Goal: Information Seeking & Learning: Understand process/instructions

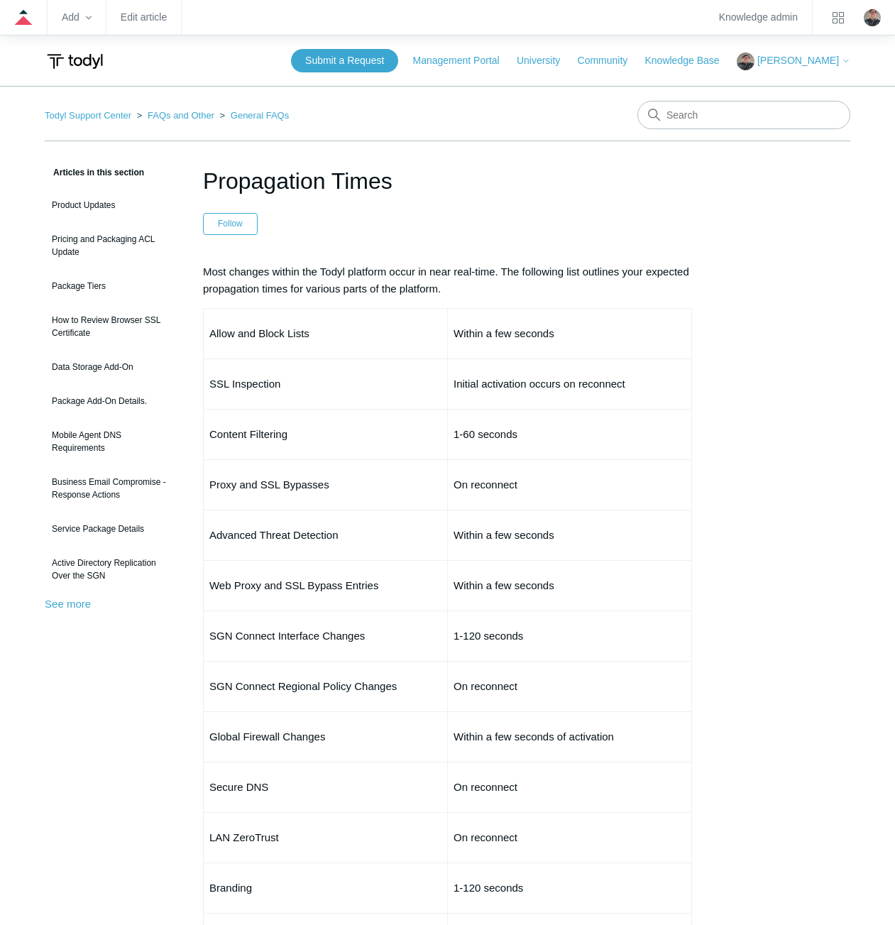
scroll to position [426, 0]
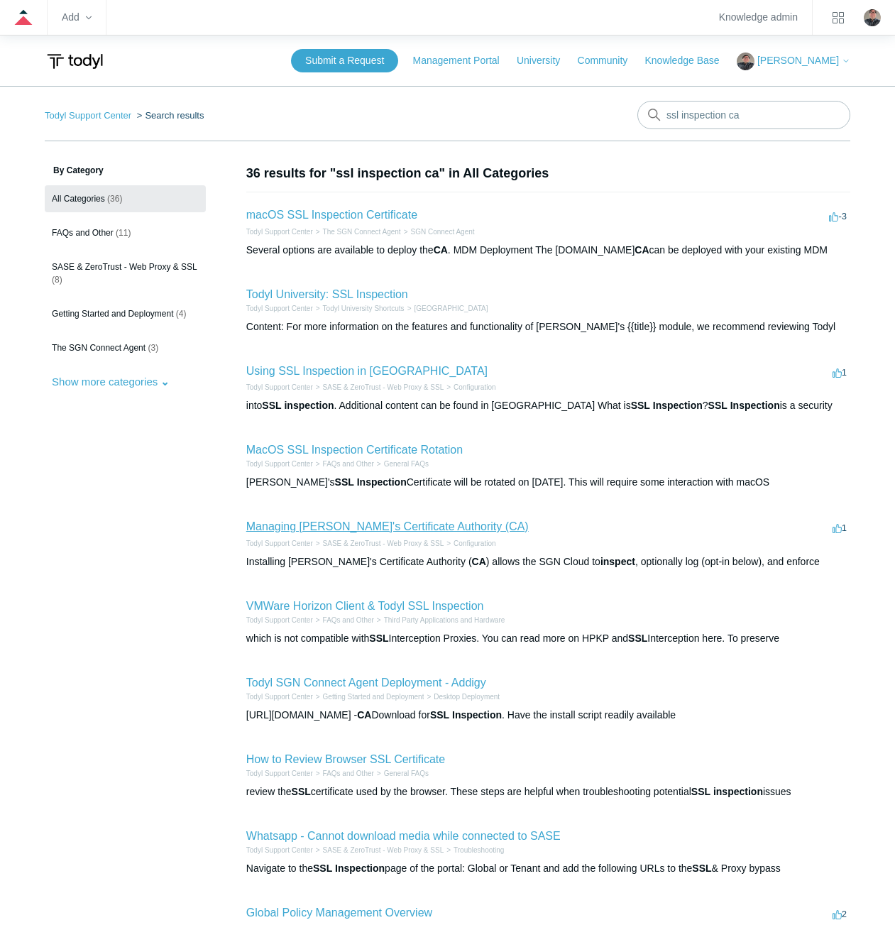
click at [273, 530] on link "Managing [PERSON_NAME]'s Certificate Authority (CA)" at bounding box center [387, 526] width 283 height 12
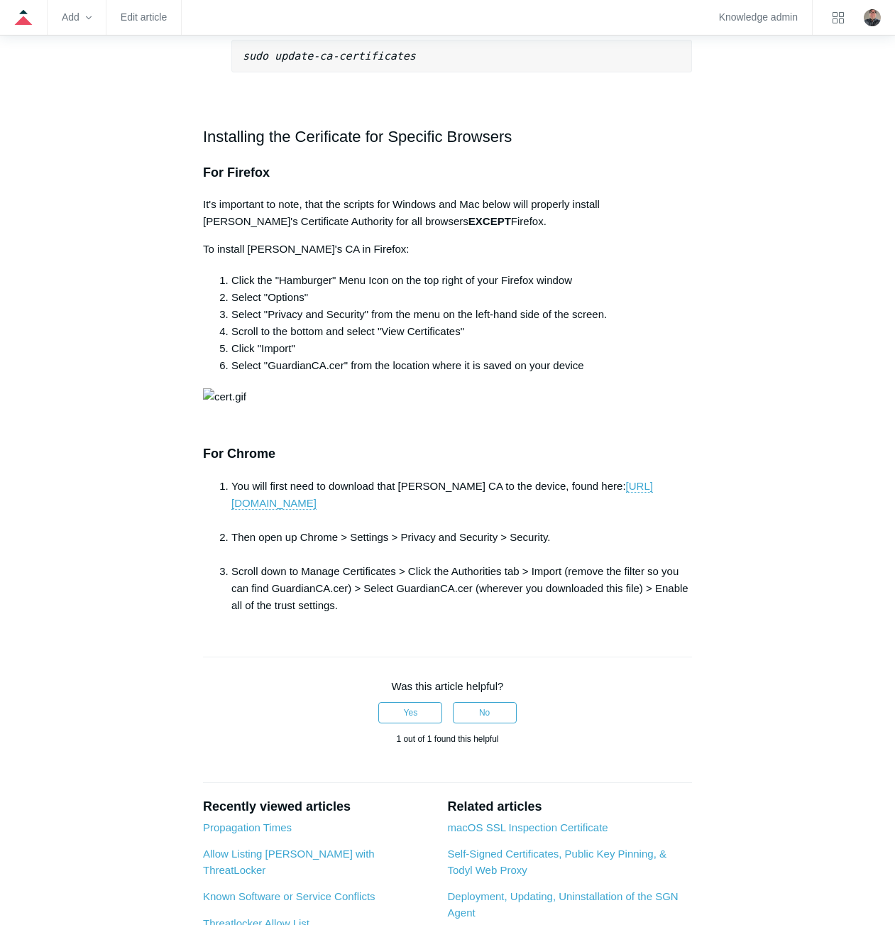
scroll to position [1349, 0]
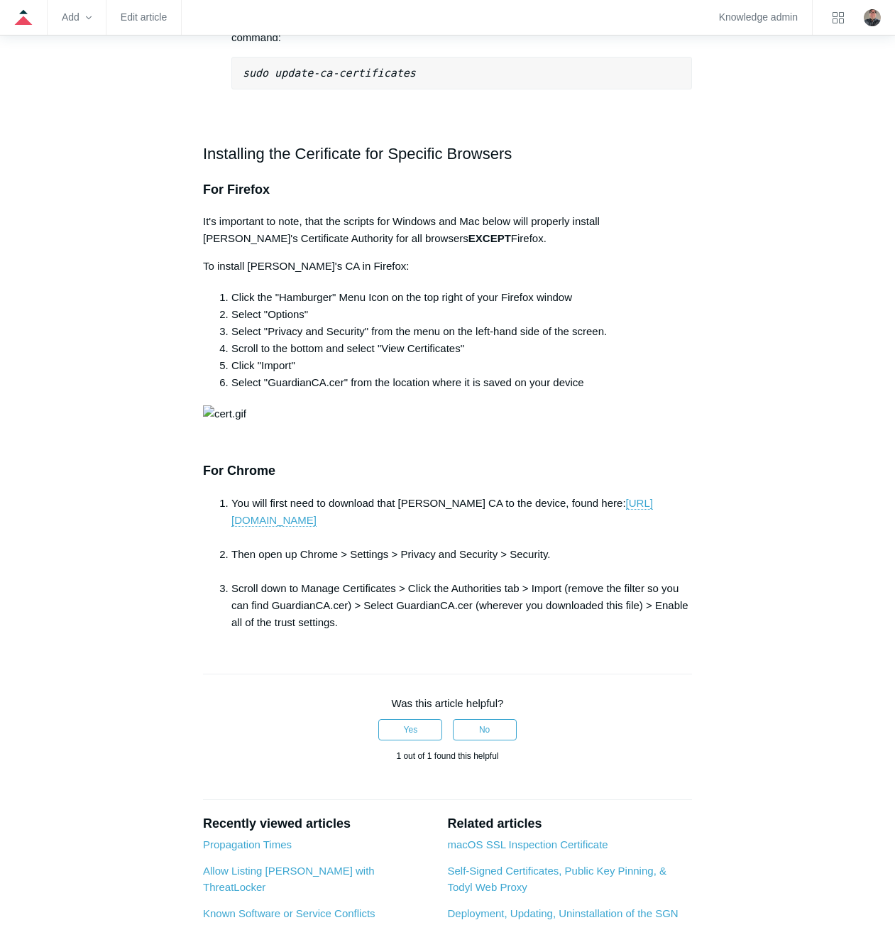
click at [278, 141] on h2 "Installing the Cerificate for Specific Browsers" at bounding box center [447, 153] width 489 height 25
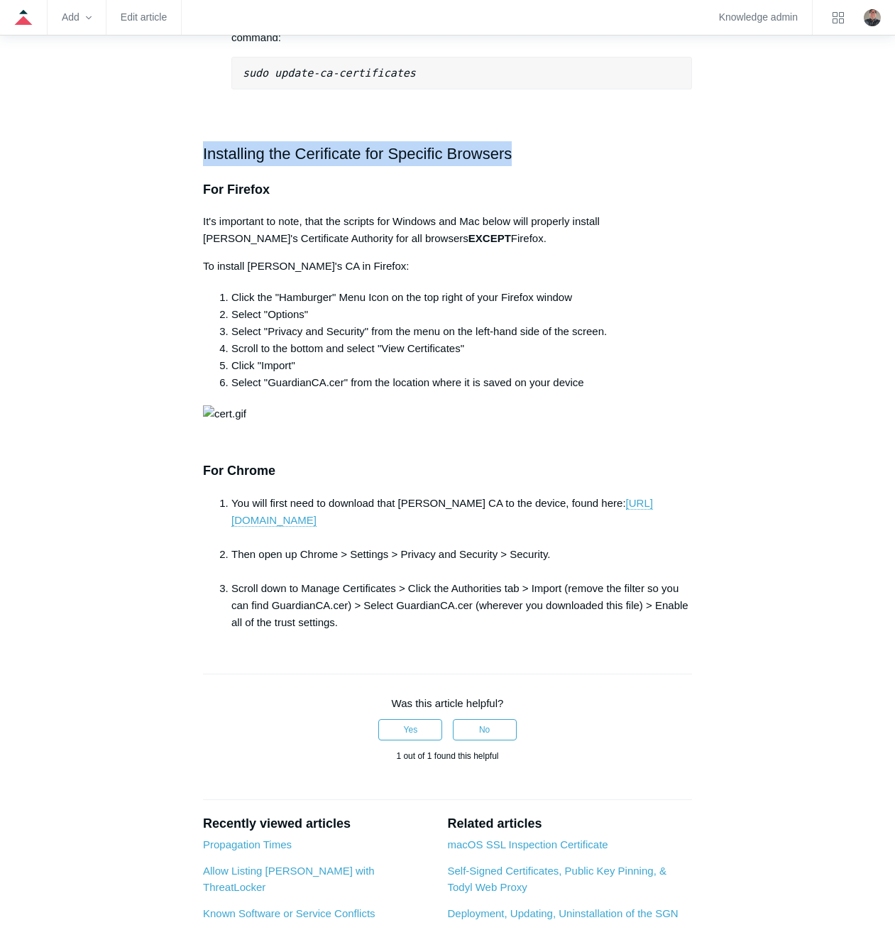
click at [278, 141] on h2 "Installing the Cerificate for Specific Browsers" at bounding box center [447, 153] width 489 height 25
